Goal: Information Seeking & Learning: Learn about a topic

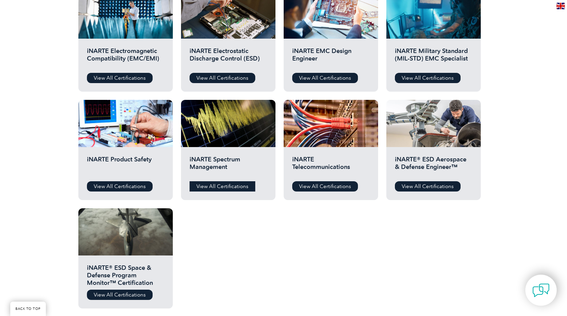
scroll to position [171, 0]
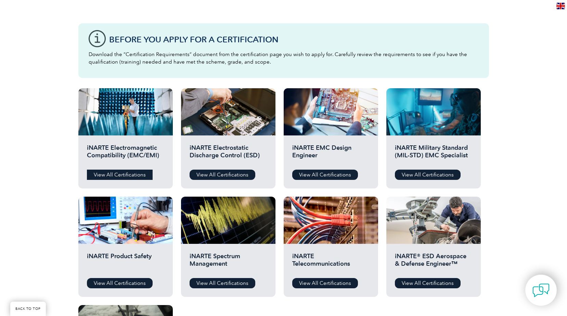
click at [123, 176] on link "View All Certifications" at bounding box center [120, 175] width 66 height 10
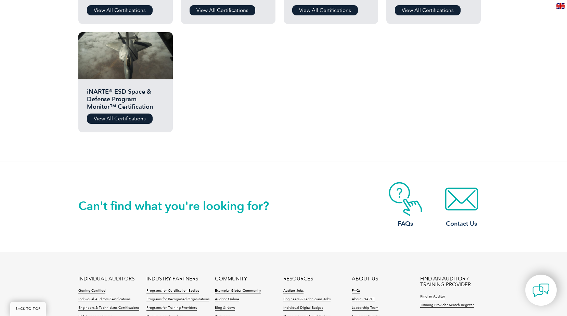
scroll to position [445, 0]
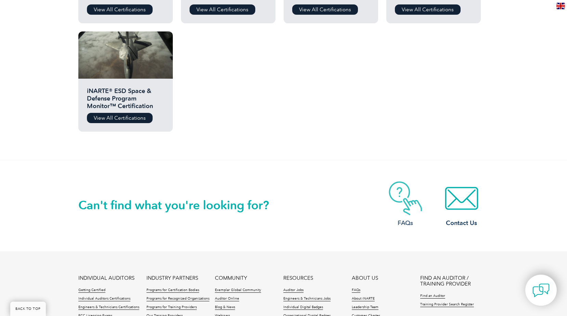
click at [411, 206] on img at bounding box center [405, 198] width 55 height 34
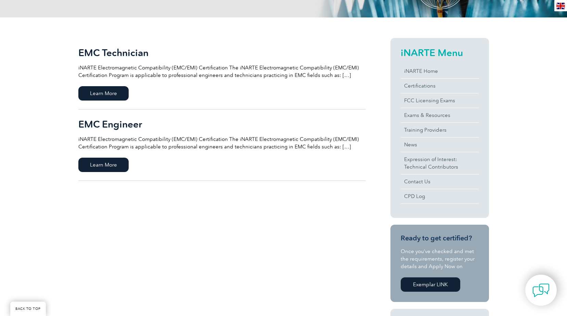
scroll to position [103, 0]
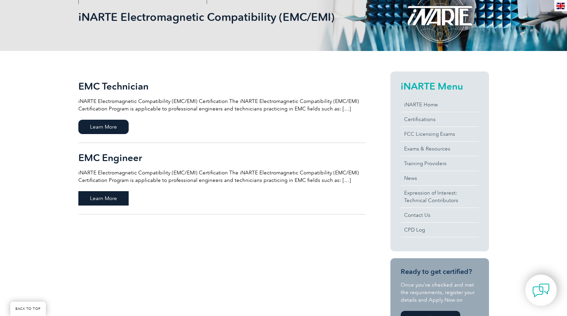
click at [86, 200] on span "Learn More" at bounding box center [103, 198] width 50 height 14
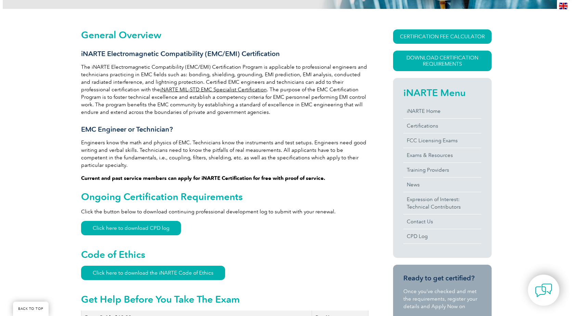
scroll to position [137, 0]
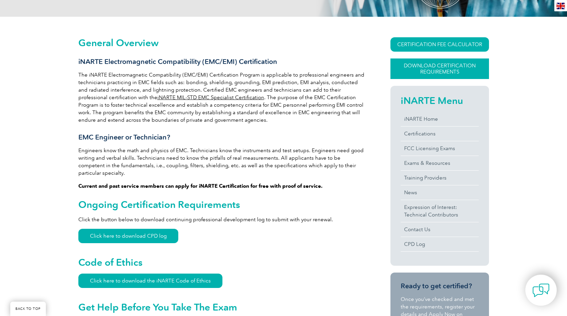
click at [410, 73] on link "Download Certification Requirements" at bounding box center [439, 69] width 99 height 21
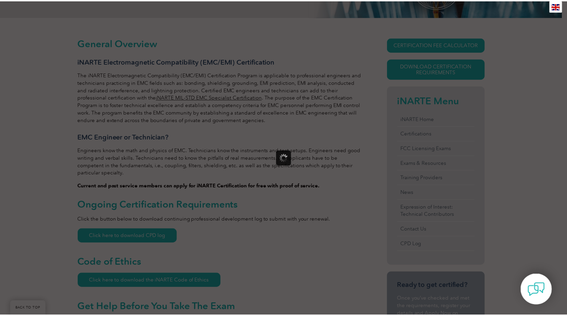
scroll to position [0, 0]
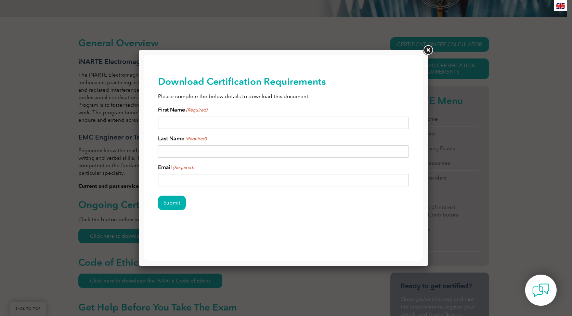
click at [425, 46] on link at bounding box center [428, 50] width 12 height 12
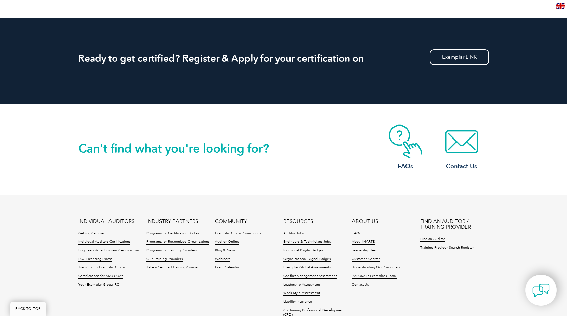
scroll to position [1061, 0]
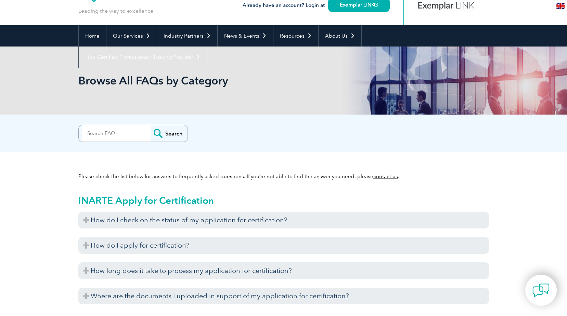
scroll to position [103, 0]
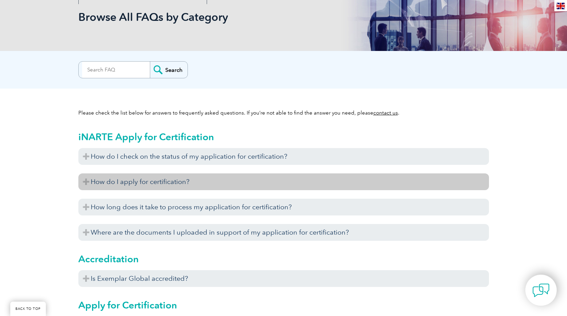
click at [86, 180] on h3 "How do I apply for certification?" at bounding box center [283, 181] width 411 height 17
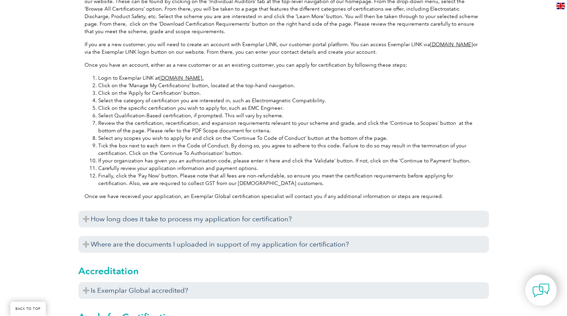
scroll to position [411, 0]
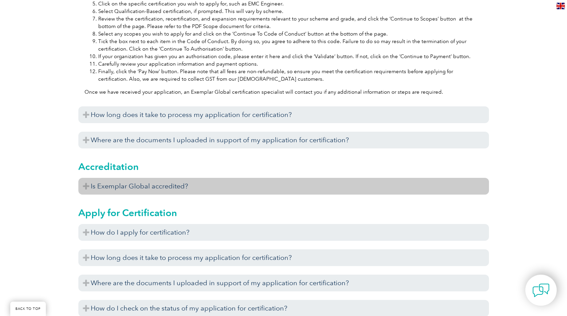
click at [85, 189] on h3 "Is Exemplar Global accredited?" at bounding box center [283, 186] width 411 height 17
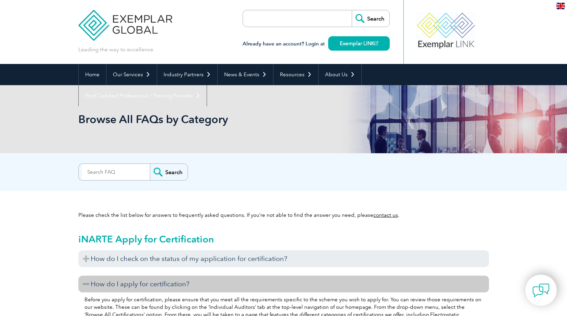
scroll to position [0, 0]
